Goal: Download file/media

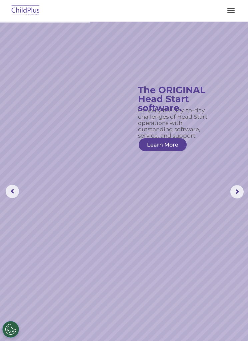
scroll to position [36, 0]
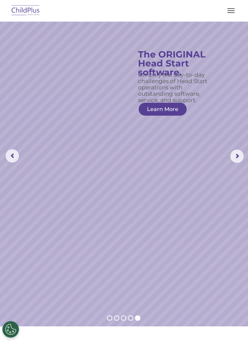
select select "MEDIUM"
click at [29, 8] on img at bounding box center [25, 11] width 31 height 16
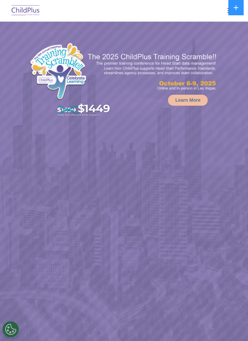
select select "MEDIUM"
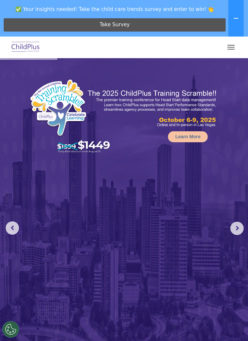
click at [243, 230] on rs-arrow at bounding box center [236, 228] width 13 height 13
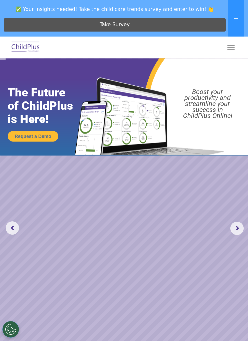
click at [238, 224] on rs-arrow at bounding box center [236, 228] width 13 height 13
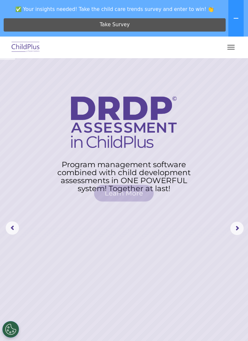
click at [236, 227] on rs-arrow at bounding box center [236, 228] width 13 height 13
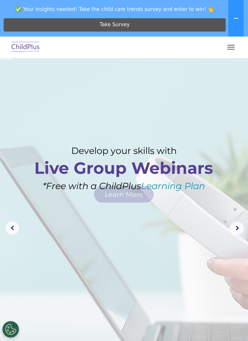
click at [235, 232] on rs-arrow at bounding box center [236, 228] width 13 height 13
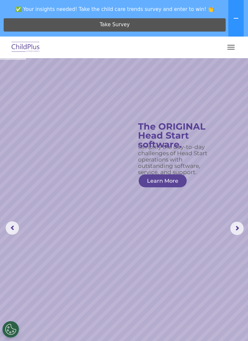
click at [241, 231] on rs-arrow at bounding box center [236, 228] width 13 height 13
click at [234, 229] on rs-arrow at bounding box center [236, 228] width 13 height 13
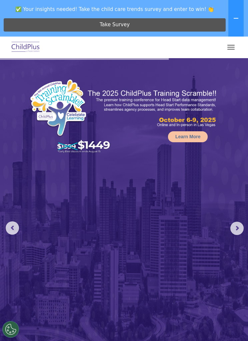
click at [231, 49] on span "button" at bounding box center [230, 49] width 7 height 1
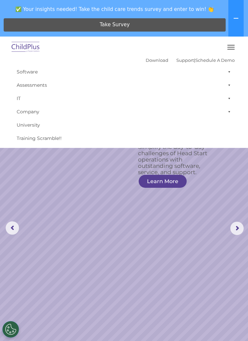
click at [143, 55] on div at bounding box center [123, 47] width 221 height 16
click at [148, 61] on link "Download" at bounding box center [156, 60] width 23 height 5
